Goal: Information Seeking & Learning: Learn about a topic

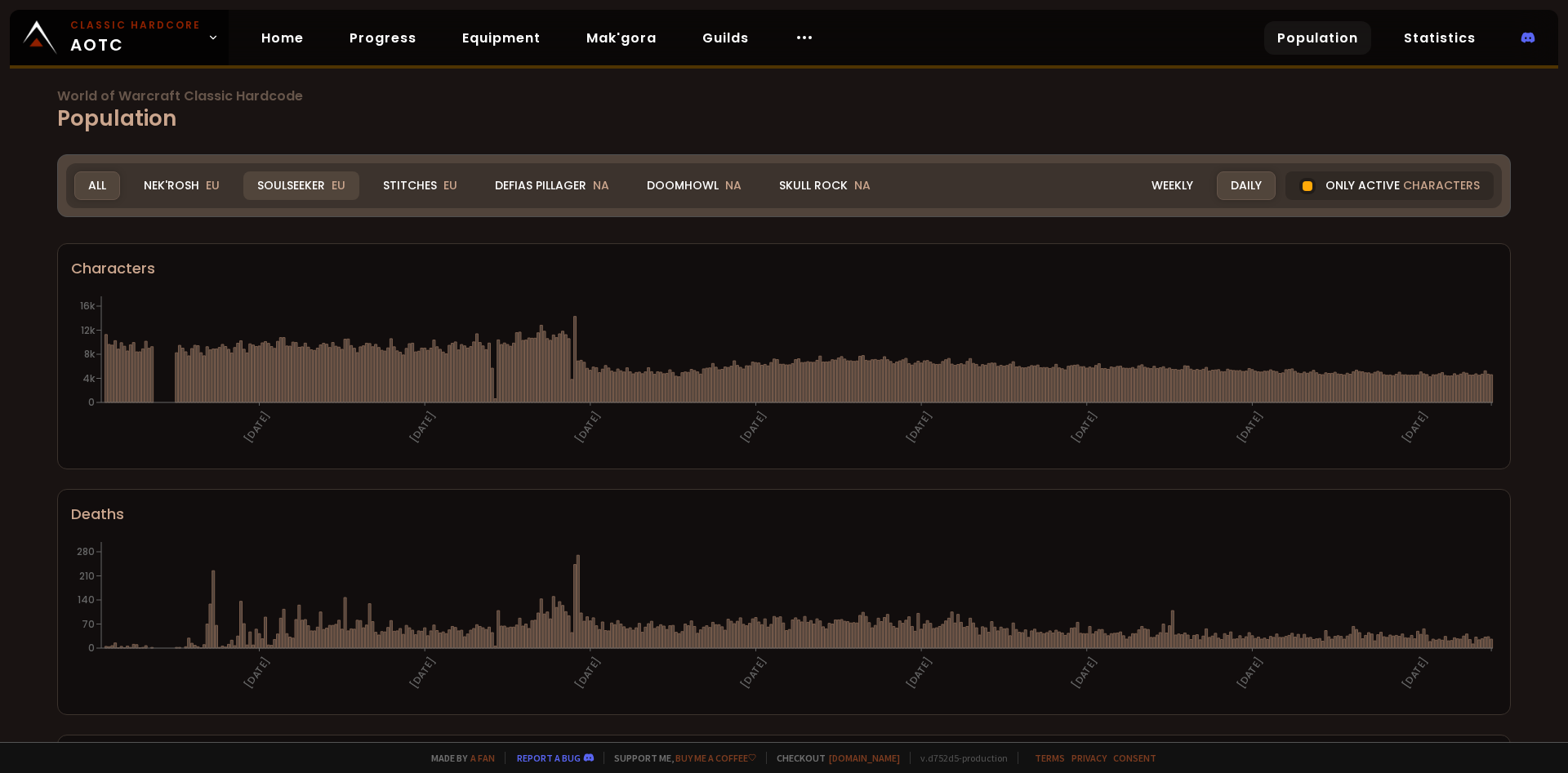
click at [292, 193] on div "Soulseeker EU" at bounding box center [301, 185] width 116 height 29
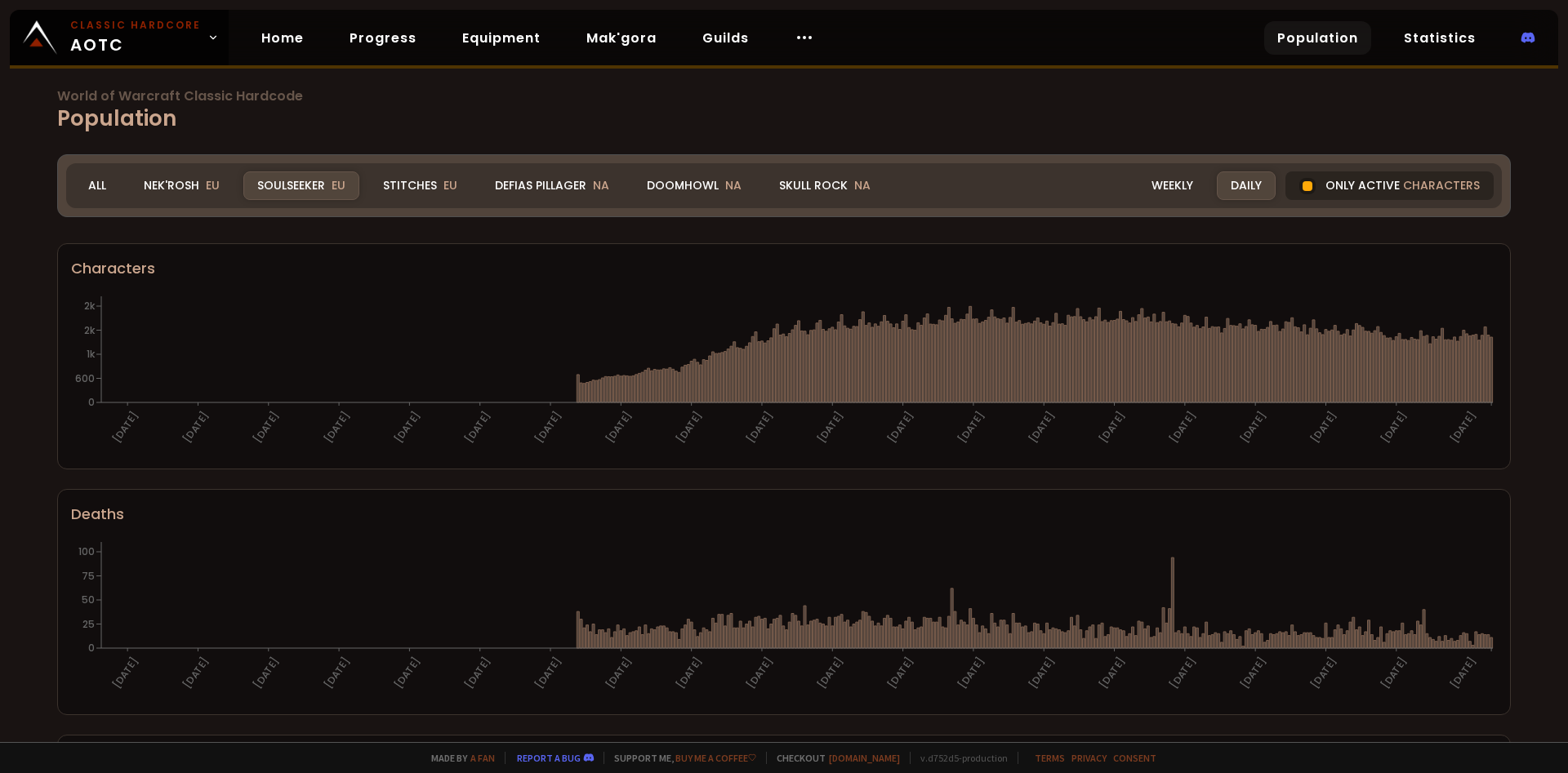
click at [1391, 190] on div "Only active characters" at bounding box center [1389, 185] width 208 height 29
click at [1390, 190] on div "Only active characters" at bounding box center [1389, 185] width 208 height 29
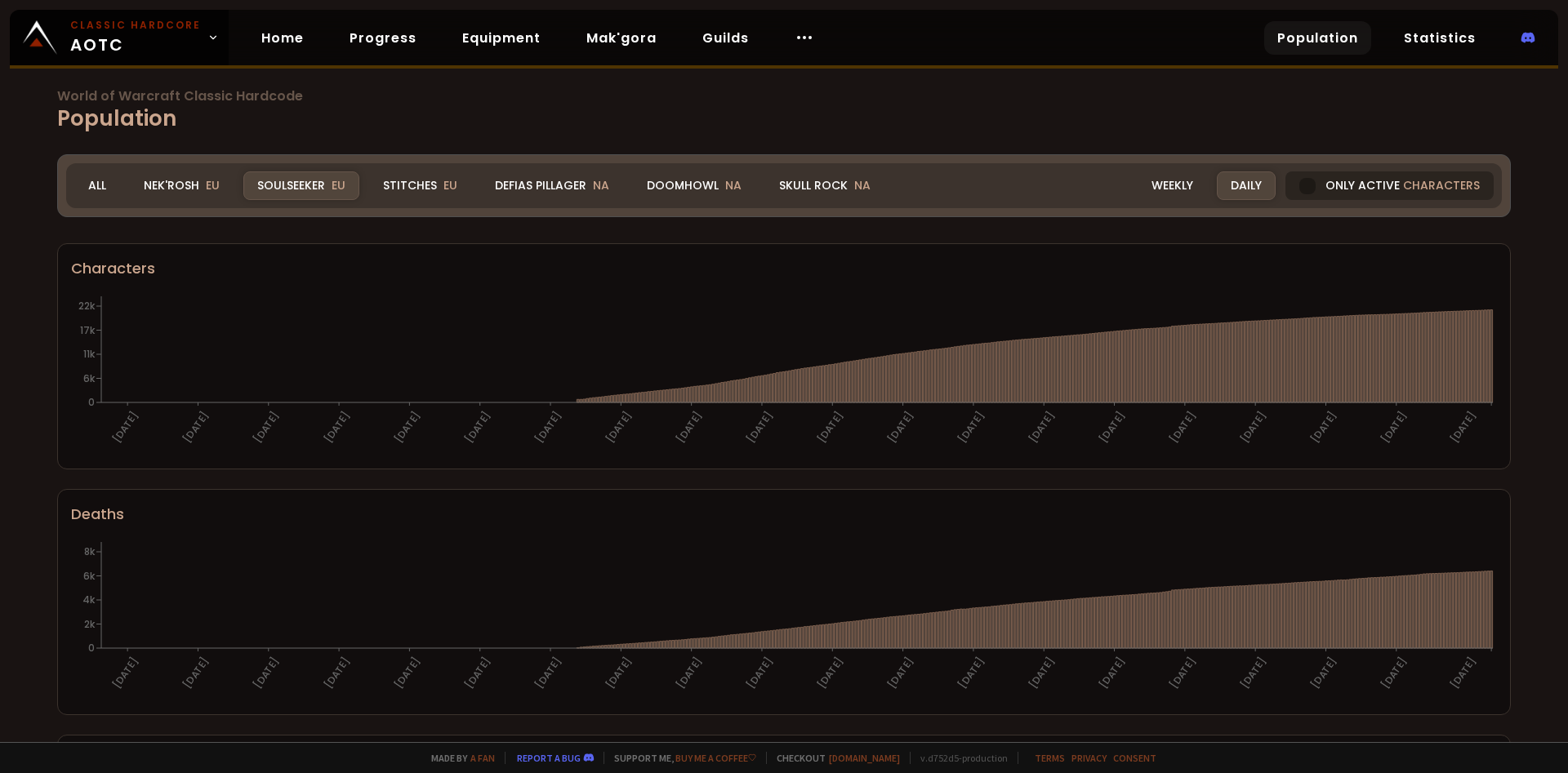
click at [1314, 188] on div at bounding box center [1308, 186] width 16 height 16
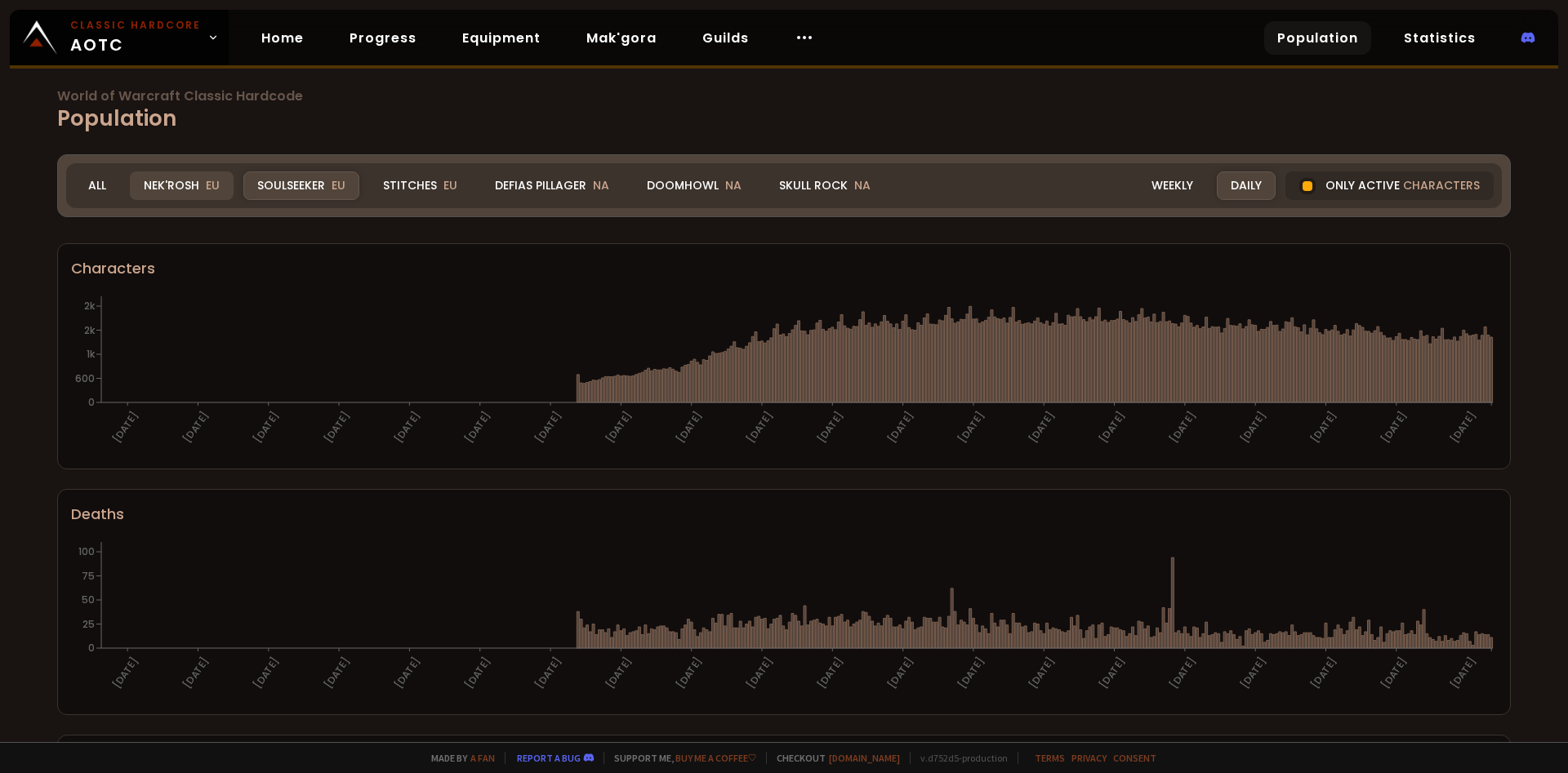
click at [186, 181] on div "Nek'Rosh EU" at bounding box center [182, 185] width 103 height 29
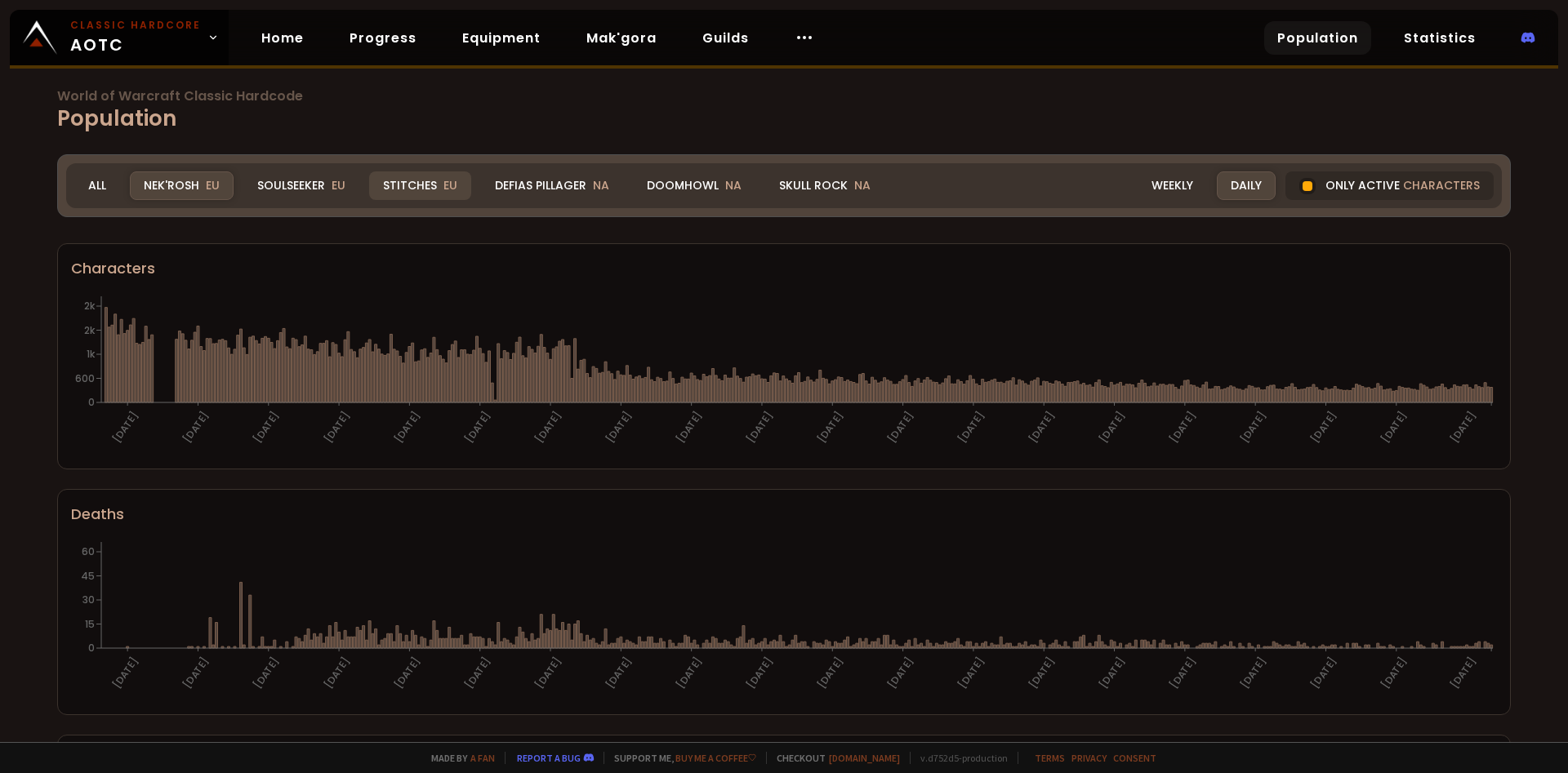
click at [424, 185] on div "Stitches EU" at bounding box center [420, 185] width 102 height 29
